Goal: Find specific page/section: Find specific page/section

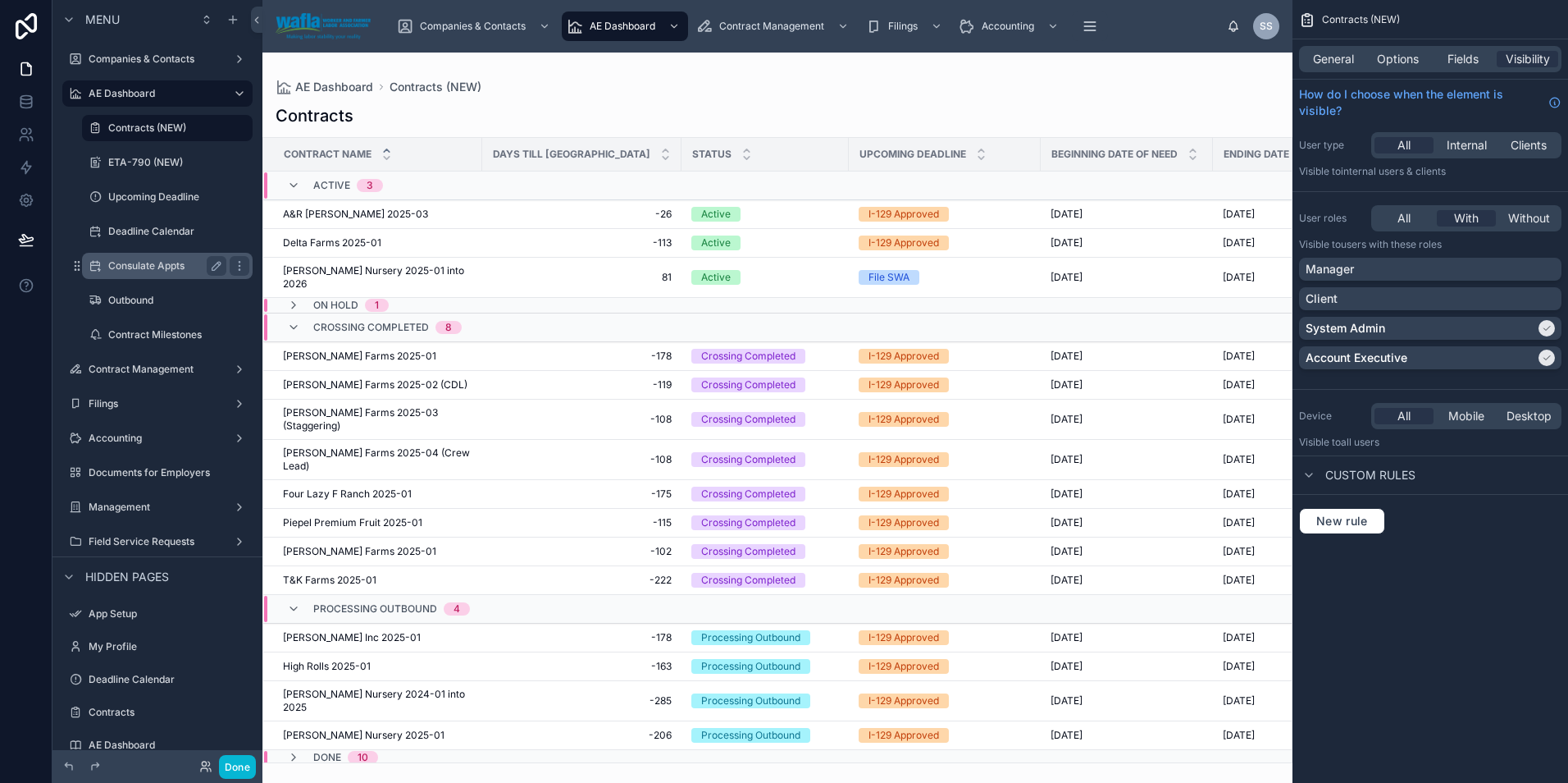
click at [135, 263] on label "Consulate Appts" at bounding box center [163, 266] width 112 height 13
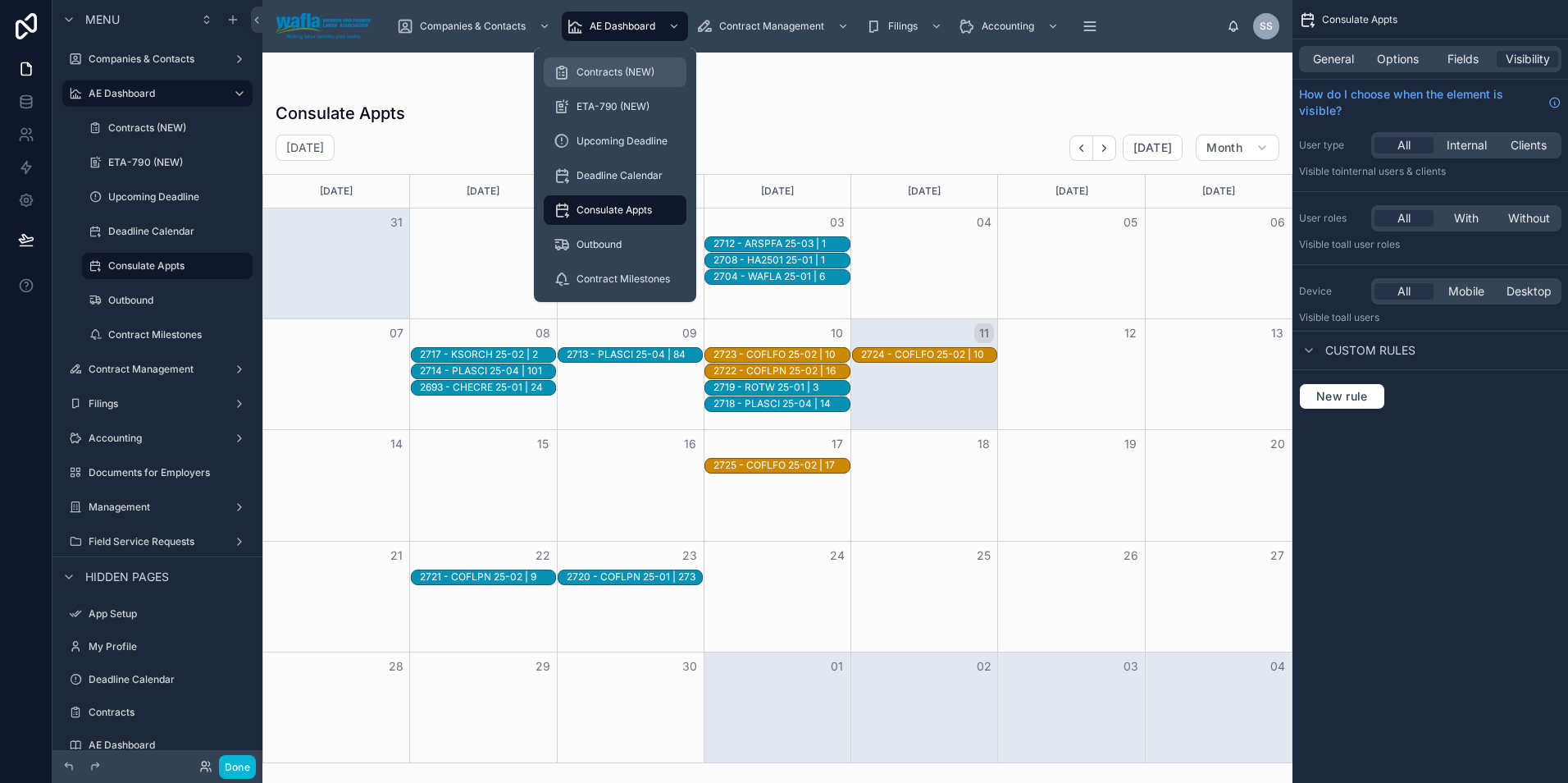
click at [601, 81] on div "Contracts (NEW)" at bounding box center [614, 72] width 123 height 26
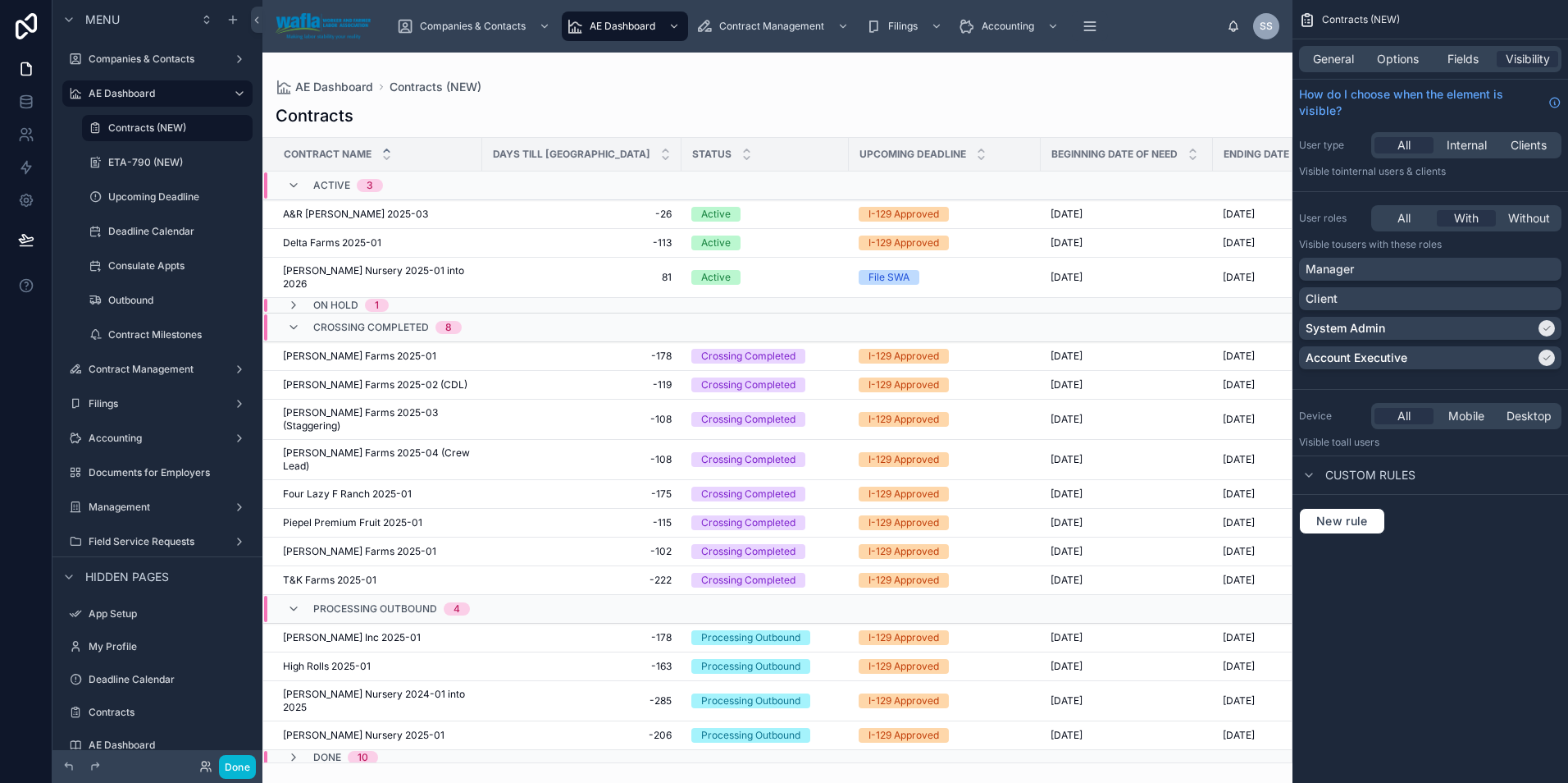
click at [336, 217] on div at bounding box center [777, 417] width 1029 height 730
click at [334, 212] on span "A&R [PERSON_NAME] 2025-03" at bounding box center [355, 213] width 145 height 13
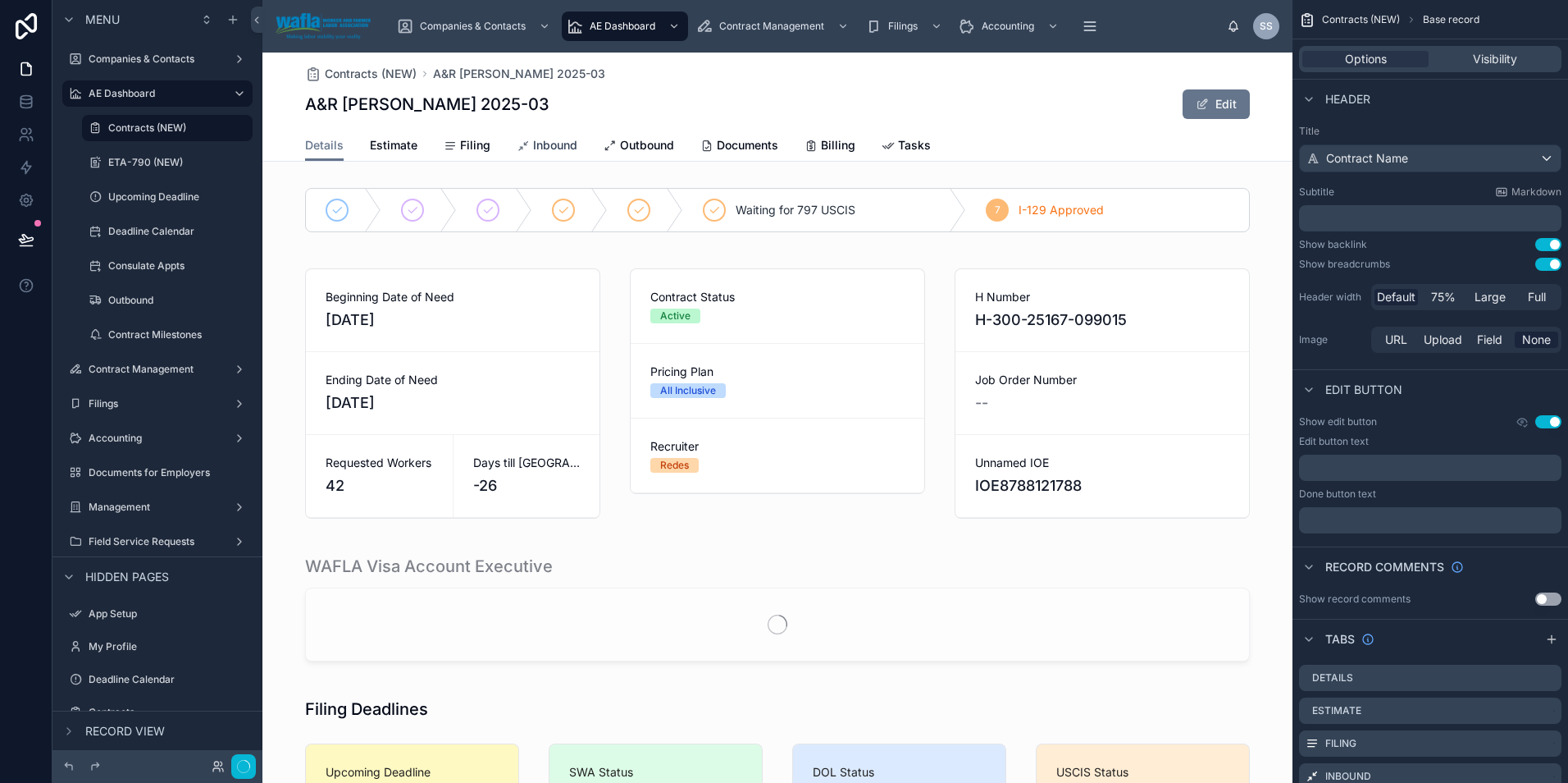
click at [560, 148] on span "Inbound" at bounding box center [555, 145] width 45 height 17
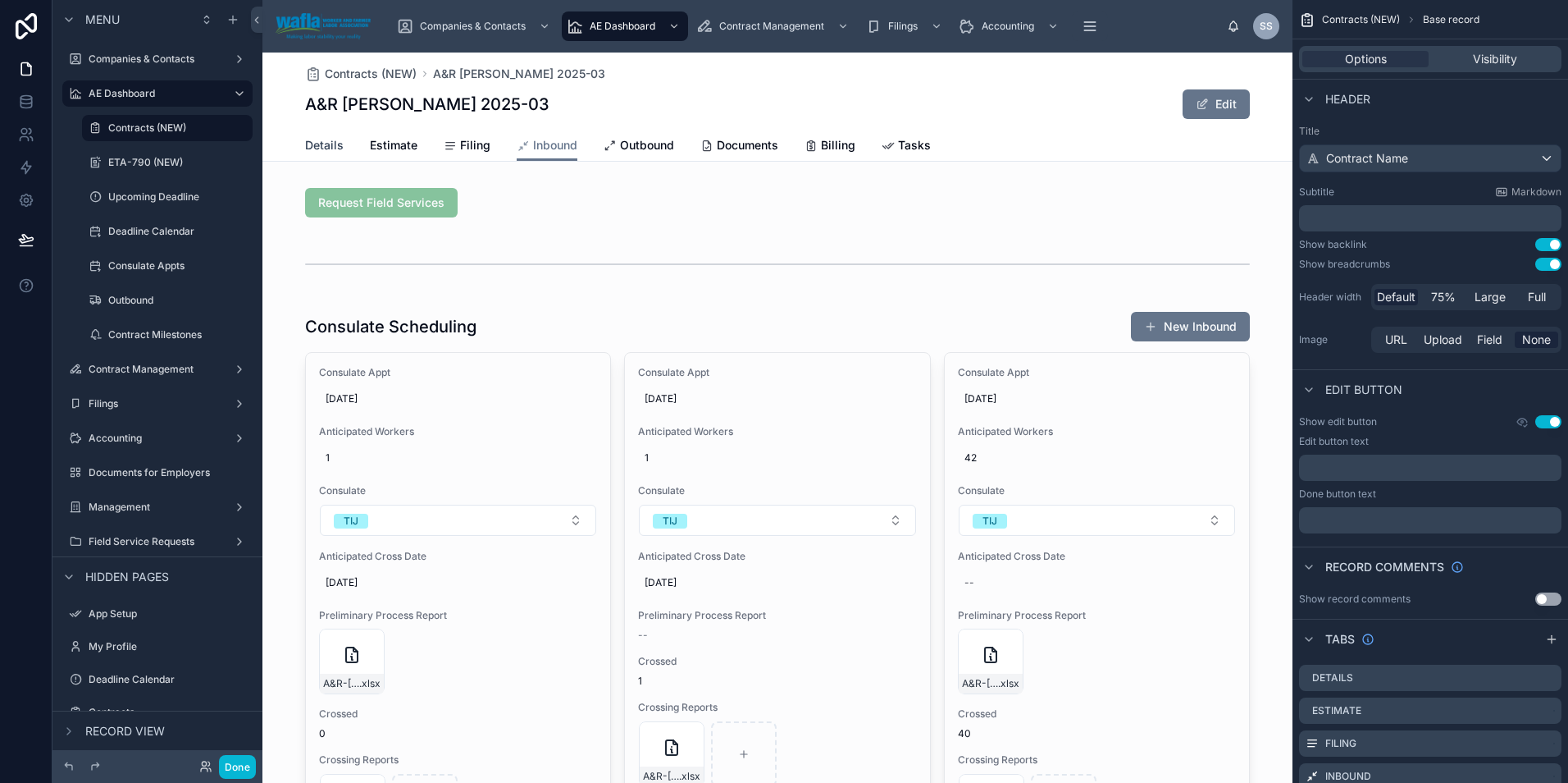
click at [320, 144] on span "Details" at bounding box center [325, 145] width 39 height 17
